Goal: Communication & Community: Ask a question

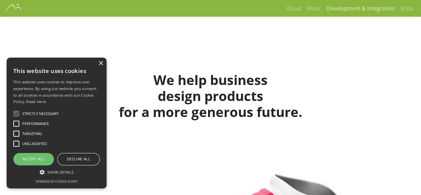
scroll to position [1426, 0]
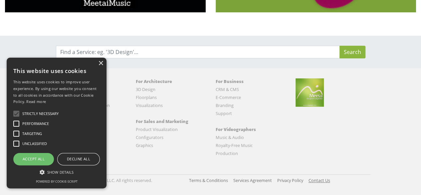
click at [325, 178] on link "Contact Us" at bounding box center [320, 180] width 22 height 6
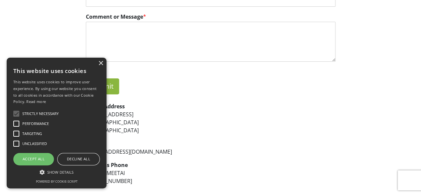
click at [78, 147] on div "Unclassified" at bounding box center [55, 143] width 90 height 13
click at [80, 155] on div "Decline all" at bounding box center [78, 159] width 43 height 12
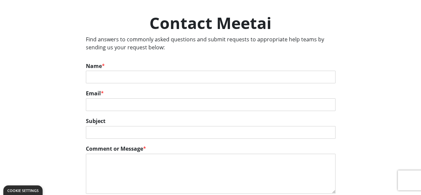
scroll to position [33, 0]
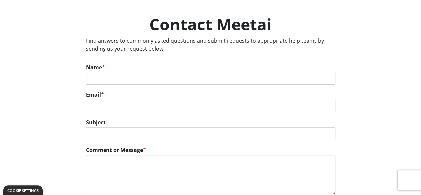
drag, startPoint x: 94, startPoint y: 68, endPoint x: 102, endPoint y: 80, distance: 14.0
click at [94, 68] on label "Name *" at bounding box center [211, 67] width 250 height 7
click at [94, 72] on input "Name *" at bounding box center [211, 78] width 250 height 13
drag, startPoint x: 113, startPoint y: 79, endPoint x: 117, endPoint y: 79, distance: 4.0
click at [113, 78] on input "Name *" at bounding box center [211, 78] width 250 height 13
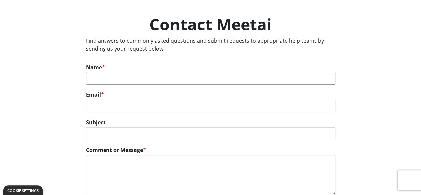
type input "Ian Mokua"
type input "ian@smartblasts.co"
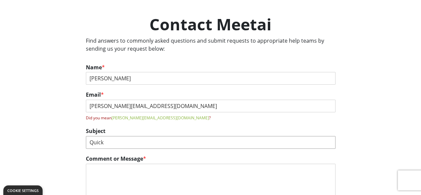
type input "Quick"
click at [136, 145] on input "Quick" at bounding box center [211, 142] width 250 height 13
paste textarea "Hello, I'm Ian, and I’d love to show you a smarter way to help your web design …"
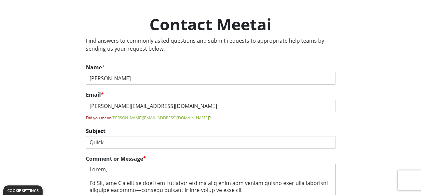
scroll to position [41, 0]
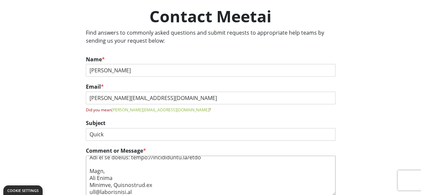
type textarea "Hello, I'm Ian, and I’d love to show you a smarter way to help your web design …"
click at [136, 123] on label "Subject" at bounding box center [211, 122] width 250 height 7
click at [136, 128] on input "Quick" at bounding box center [211, 134] width 250 height 13
click at [145, 140] on div "Subject Quick" at bounding box center [211, 130] width 250 height 28
drag, startPoint x: 150, startPoint y: 135, endPoint x: 150, endPoint y: 139, distance: 4.0
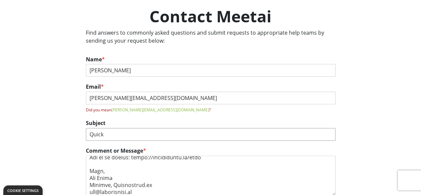
click at [150, 135] on input "Quick" at bounding box center [211, 134] width 250 height 13
type input "Quick Question"
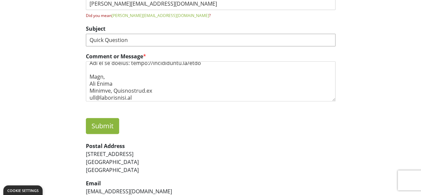
scroll to position [141, 0]
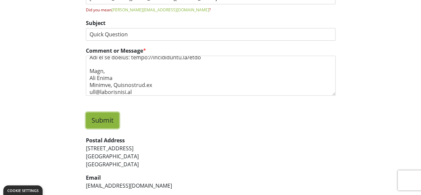
click at [105, 113] on button "Submit" at bounding box center [102, 120] width 33 height 16
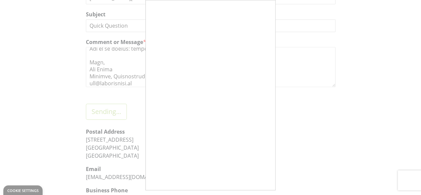
click at [134, 105] on div at bounding box center [210, 97] width 421 height 195
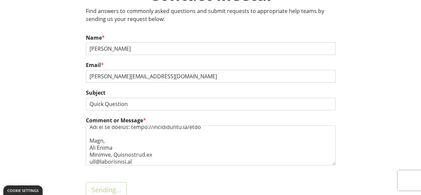
scroll to position [8, 0]
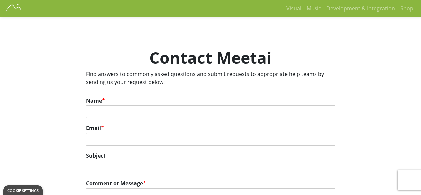
click at [107, 105] on input "Name *" at bounding box center [211, 111] width 250 height 13
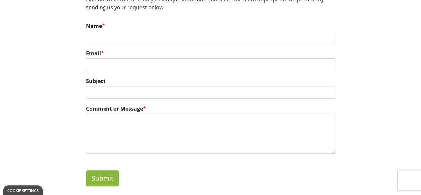
scroll to position [75, 0]
type input "[PERSON_NAME]"
type input "[PERSON_NAME][EMAIL_ADDRESS][DOMAIN_NAME]"
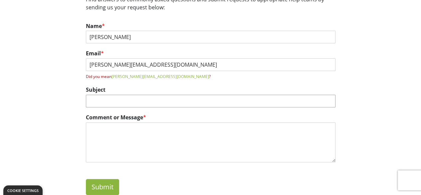
click at [124, 104] on input "Subject" at bounding box center [211, 101] width 250 height 13
type input "Quick Question"
paste textarea "Hello, I'm Ian, and I’d love to show you a smarter way to help your web design …"
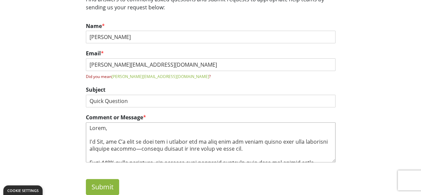
scroll to position [142, 0]
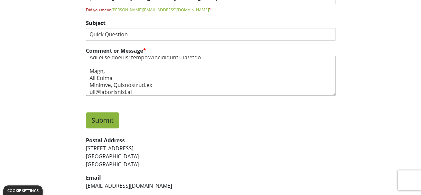
type textarea "Hello, I'm Ian, and I’d love to show you a smarter way to help your web design …"
drag, startPoint x: 110, startPoint y: 115, endPoint x: 124, endPoint y: 120, distance: 15.4
click at [109, 115] on button "Submit" at bounding box center [102, 120] width 33 height 16
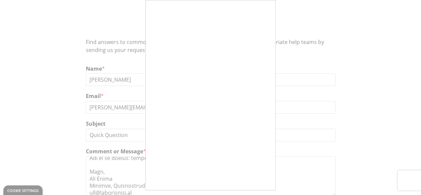
scroll to position [41, 0]
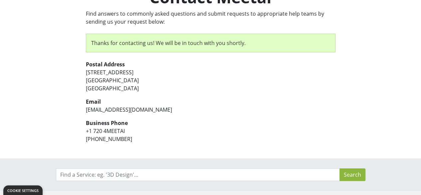
scroll to position [107, 0]
